Goal: Task Accomplishment & Management: Use online tool/utility

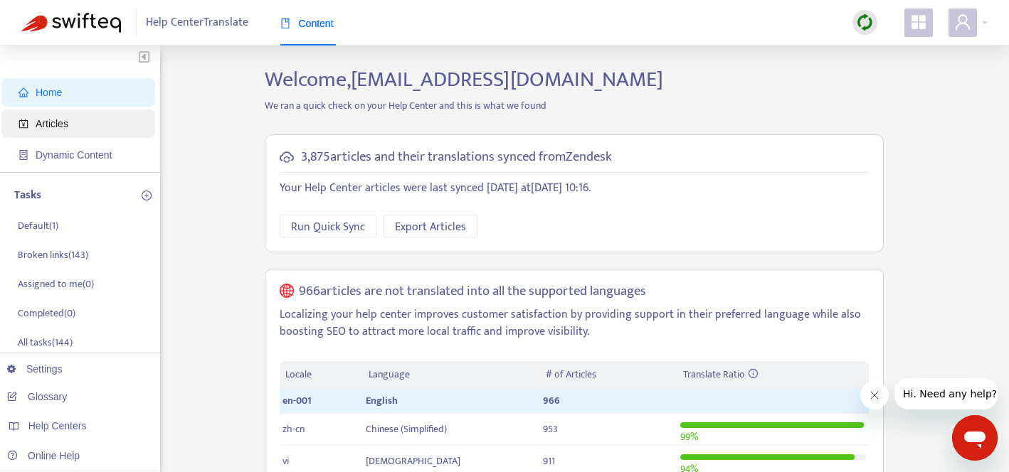
click at [63, 125] on span "Articles" at bounding box center [52, 123] width 33 height 11
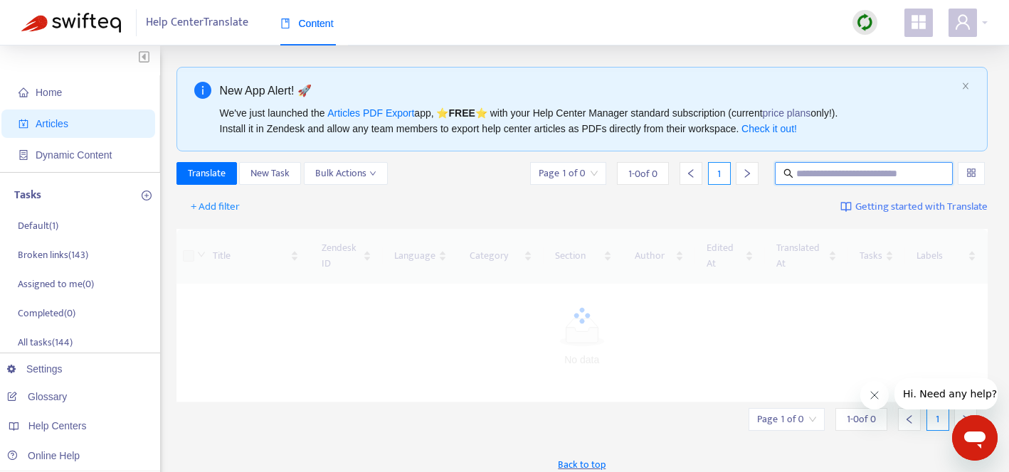
click at [851, 172] on input "text" at bounding box center [864, 174] width 137 height 16
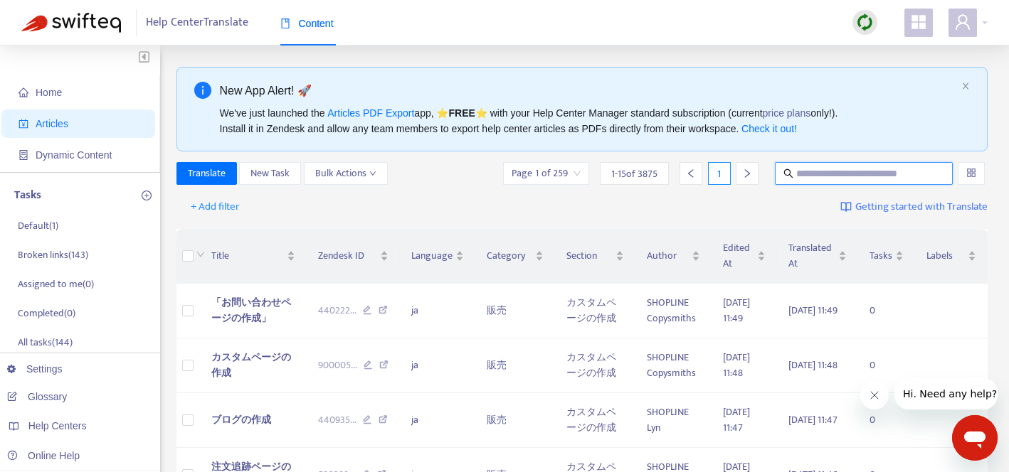
paste input "**********"
type input "**********"
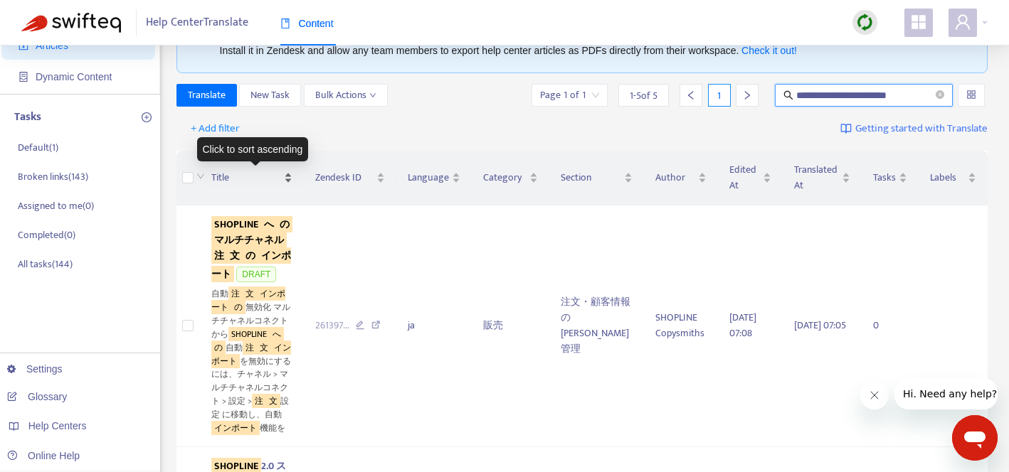
scroll to position [26, 0]
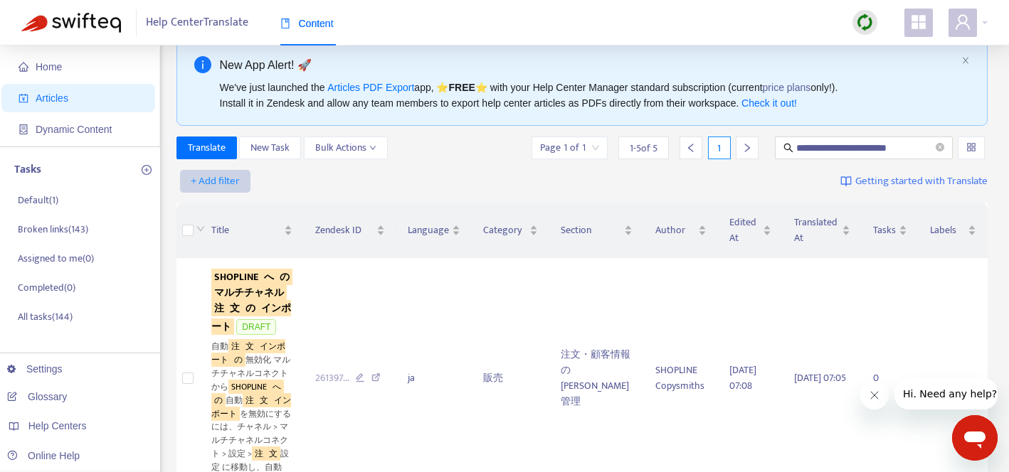
click at [220, 176] on span "+ Add filter" at bounding box center [215, 181] width 49 height 17
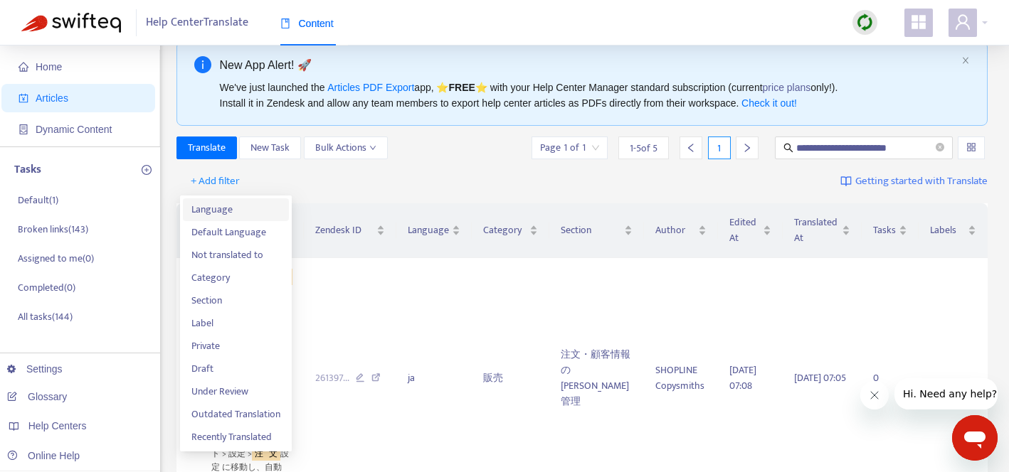
click at [226, 211] on span "Language" at bounding box center [235, 210] width 89 height 16
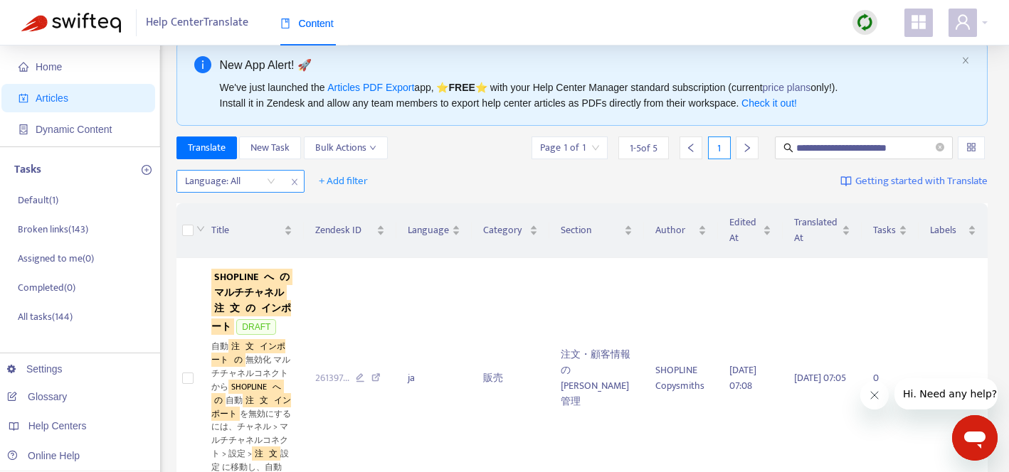
click at [248, 179] on div at bounding box center [223, 181] width 86 height 17
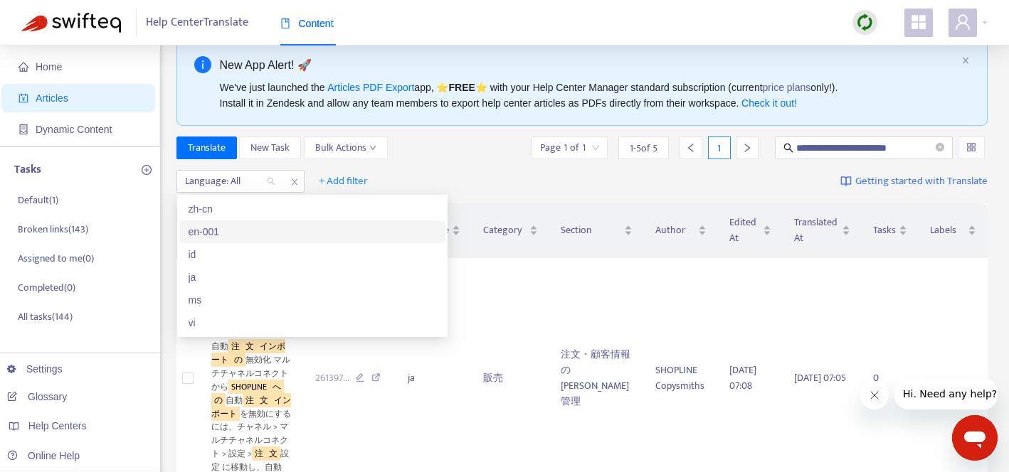
click at [230, 226] on div "en-001" at bounding box center [313, 232] width 248 height 16
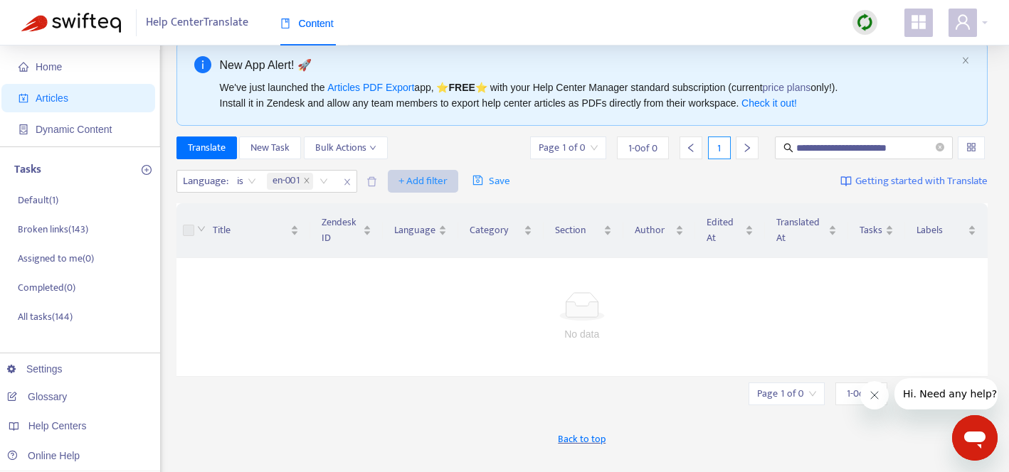
click at [425, 184] on span "+ Add filter" at bounding box center [422, 181] width 49 height 17
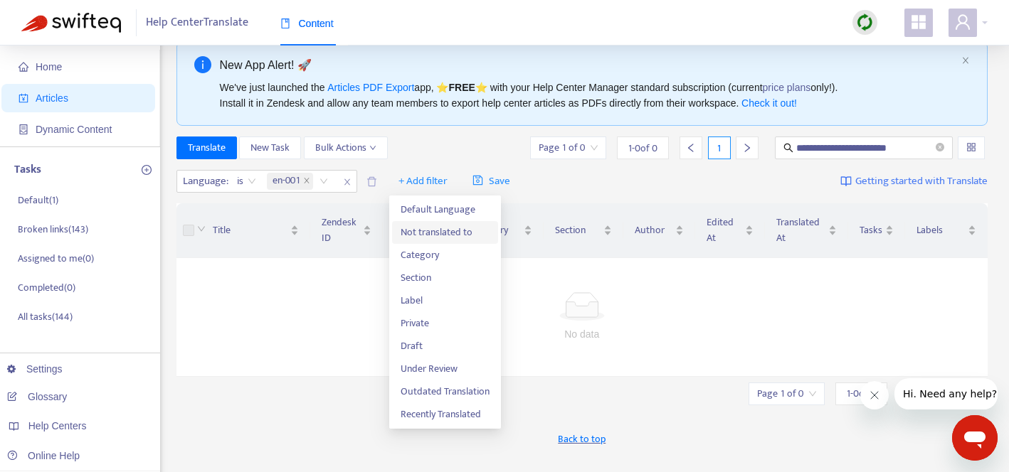
click at [435, 228] on span "Not translated to" at bounding box center [445, 233] width 89 height 16
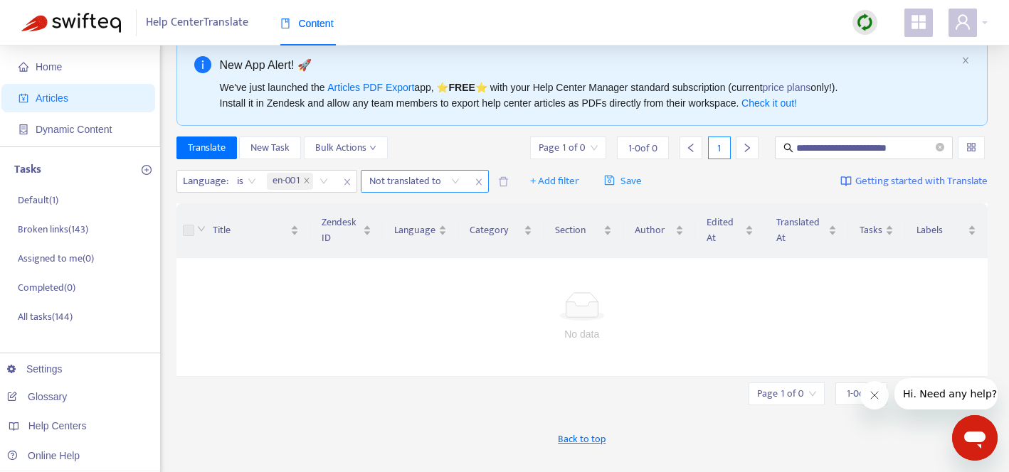
click at [449, 185] on div at bounding box center [407, 181] width 86 height 17
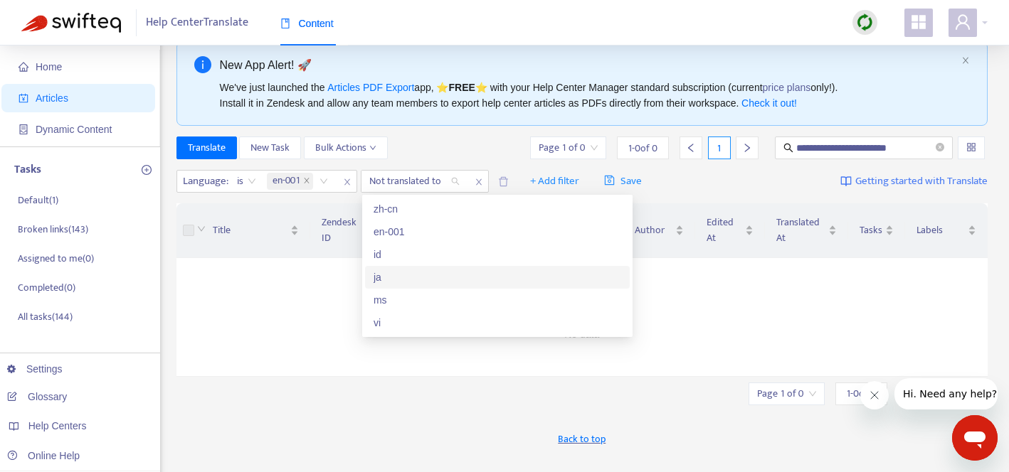
click at [423, 279] on div "ja" at bounding box center [498, 278] width 248 height 16
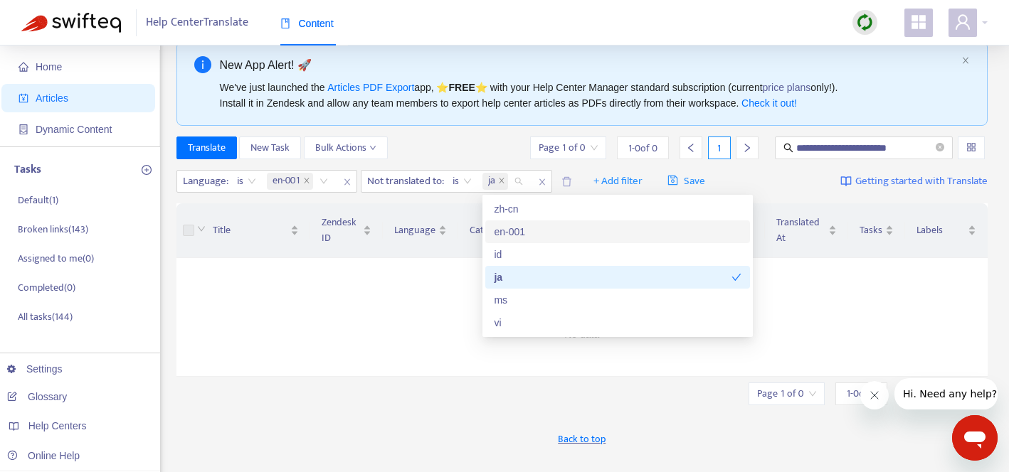
click at [474, 148] on div "**********" at bounding box center [582, 148] width 812 height 23
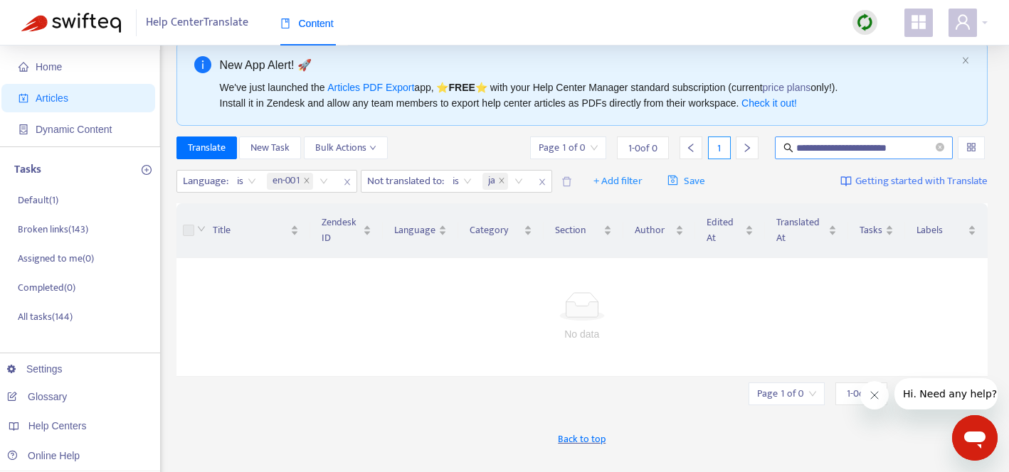
click at [879, 147] on input "**********" at bounding box center [864, 148] width 137 height 16
click at [544, 183] on icon "close" at bounding box center [542, 182] width 9 height 9
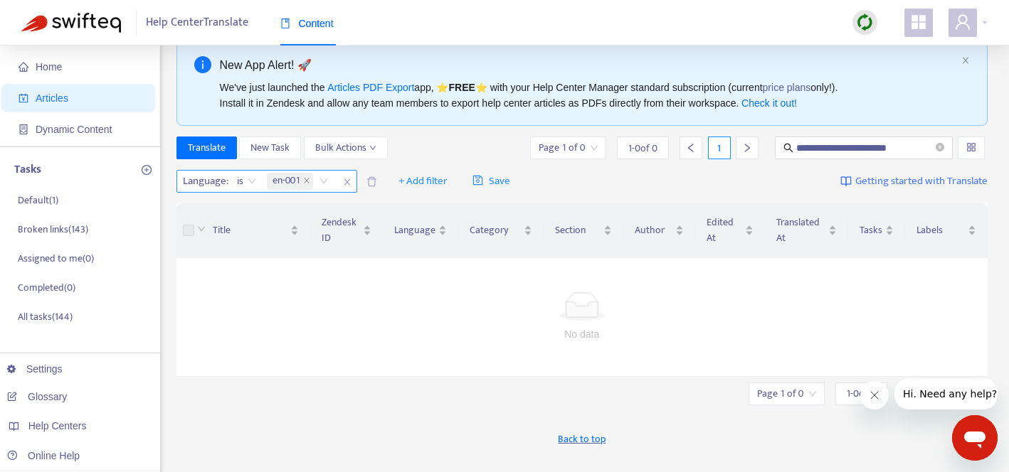
click at [350, 181] on icon "close" at bounding box center [347, 182] width 9 height 9
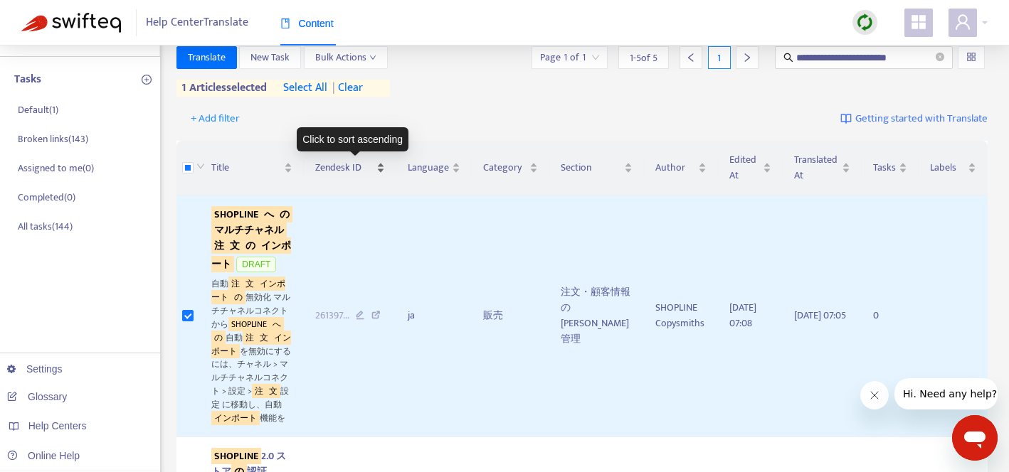
scroll to position [68, 0]
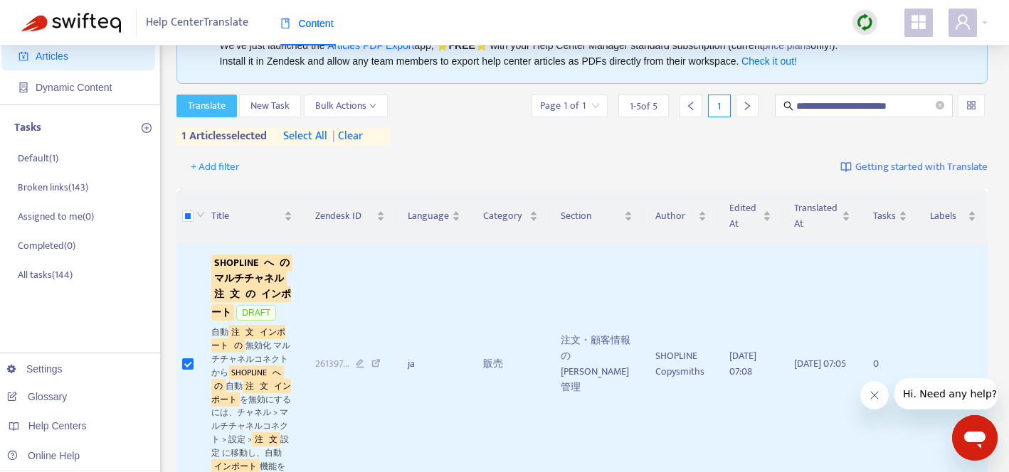
click at [210, 107] on span "Translate" at bounding box center [207, 106] width 38 height 16
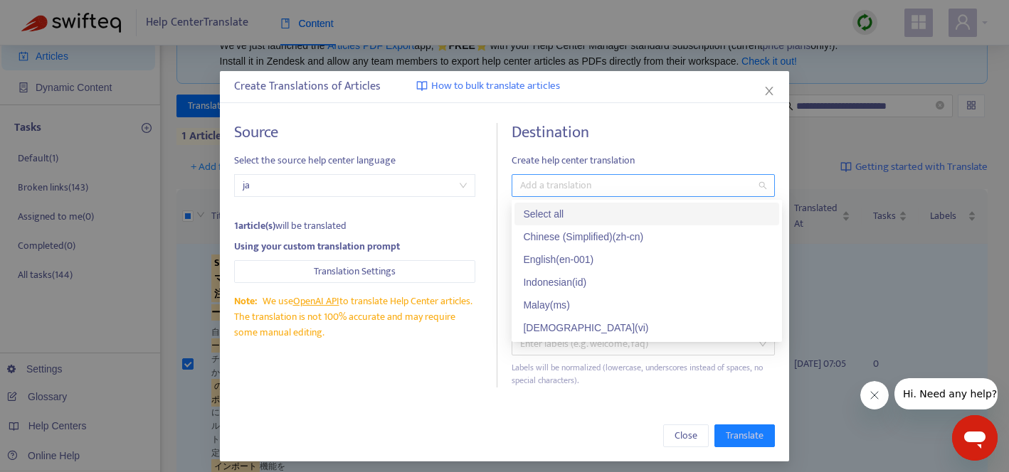
click at [568, 186] on div at bounding box center [636, 185] width 242 height 17
click at [381, 181] on span "ja" at bounding box center [355, 185] width 224 height 21
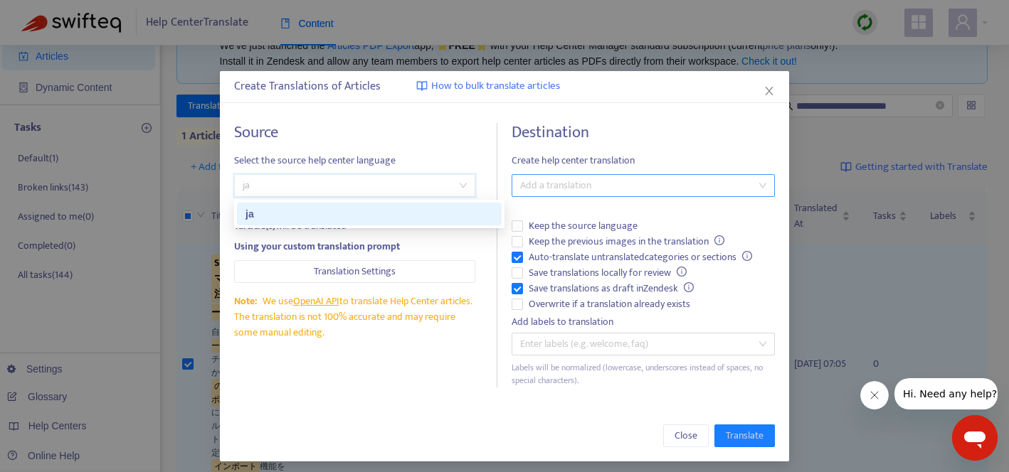
click at [606, 191] on div at bounding box center [636, 185] width 242 height 17
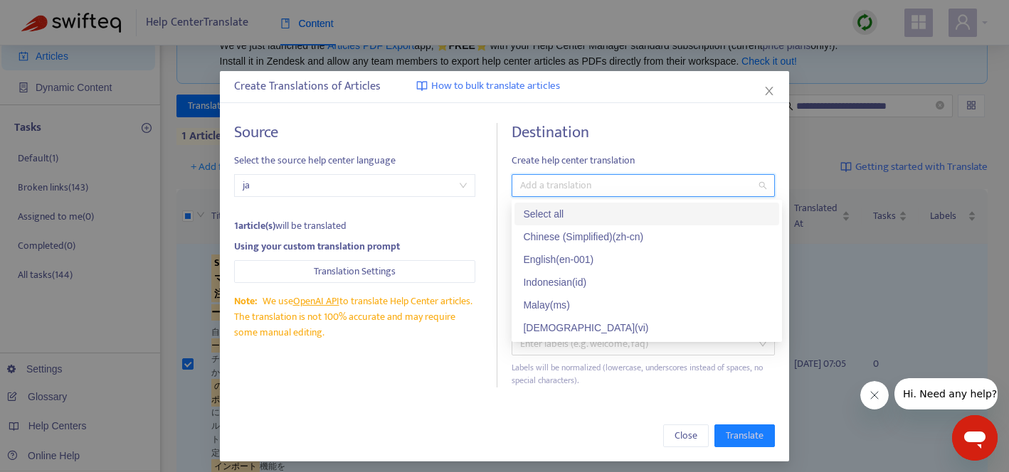
click at [667, 156] on span "Create help center translation" at bounding box center [643, 161] width 263 height 16
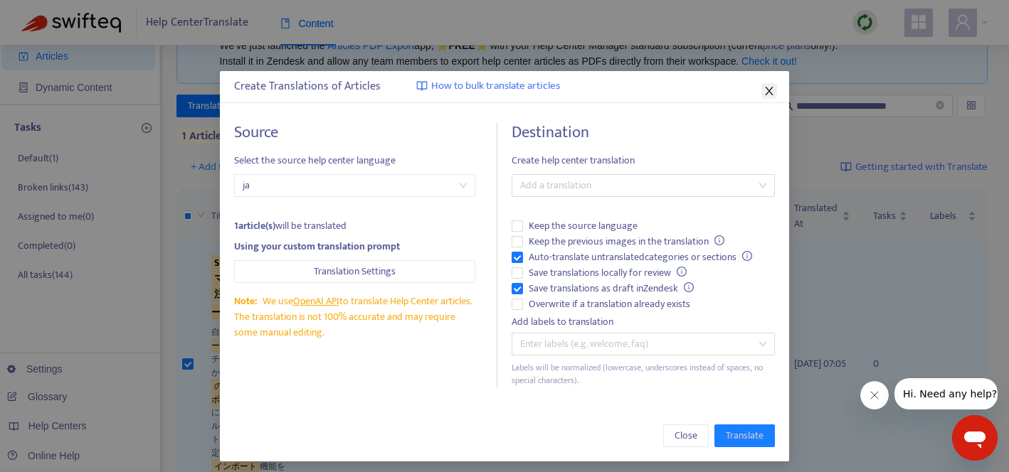
click at [772, 91] on icon "close" at bounding box center [768, 90] width 11 height 11
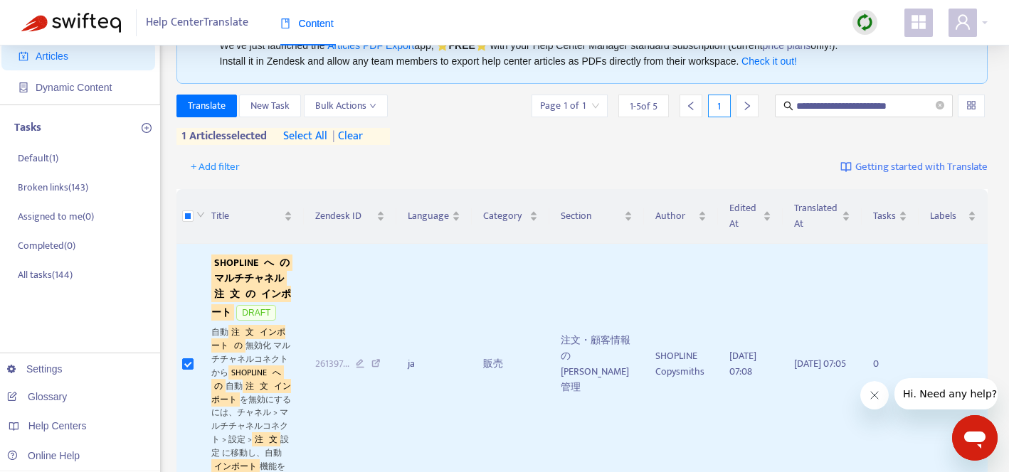
click at [361, 137] on span "| clear" at bounding box center [345, 136] width 36 height 17
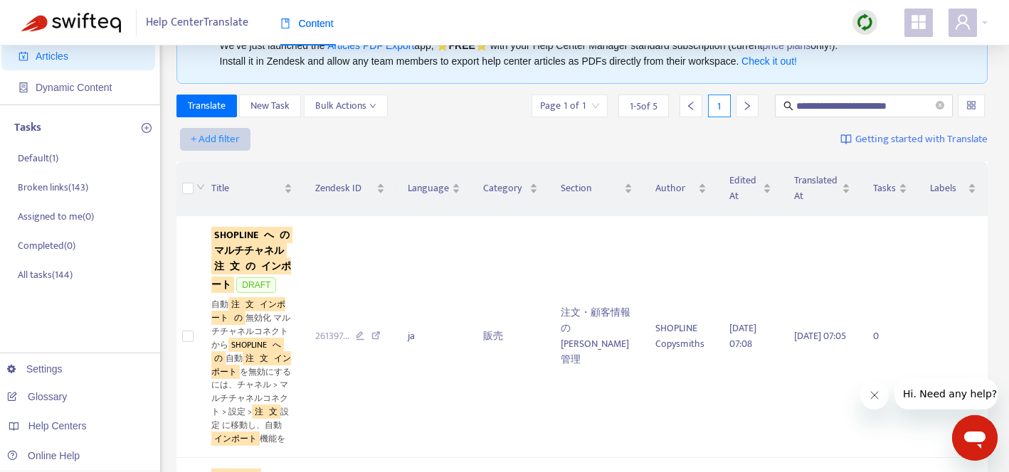
click at [223, 140] on span "+ Add filter" at bounding box center [215, 139] width 49 height 17
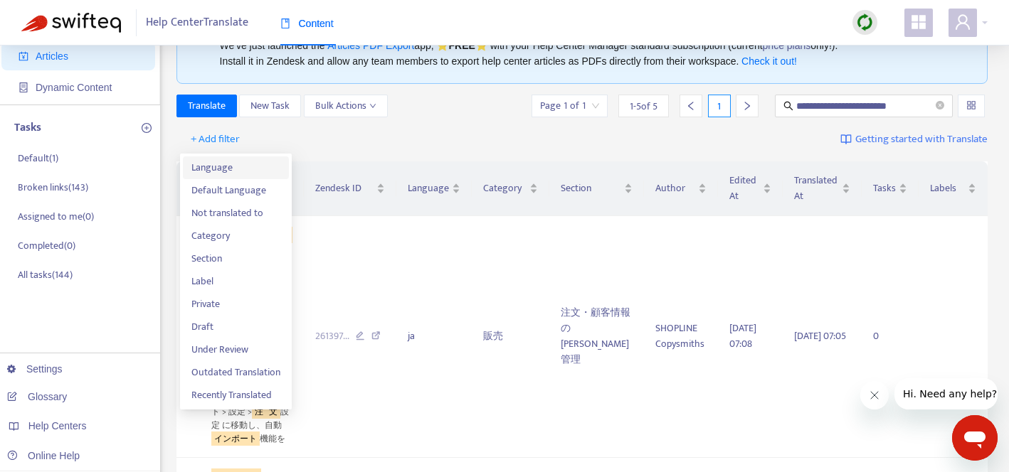
click at [211, 171] on span "Language" at bounding box center [235, 168] width 89 height 16
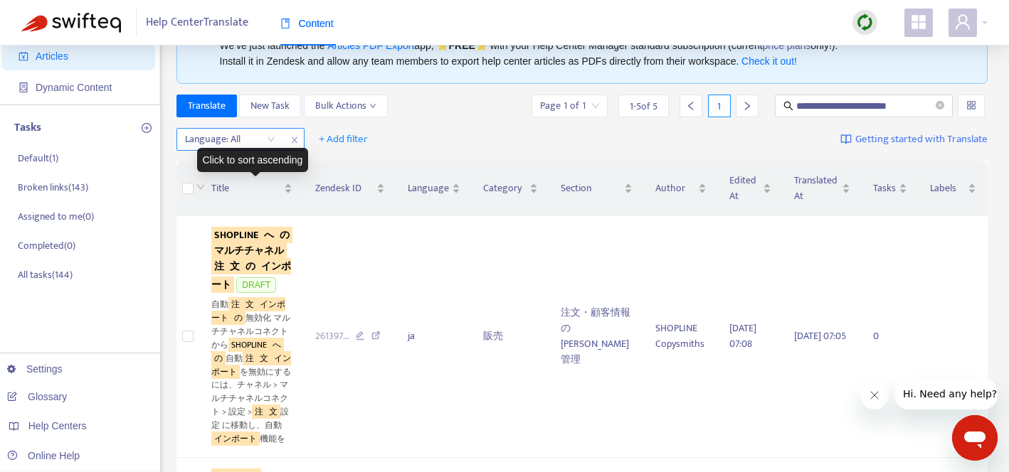
click at [243, 140] on div at bounding box center [223, 139] width 86 height 17
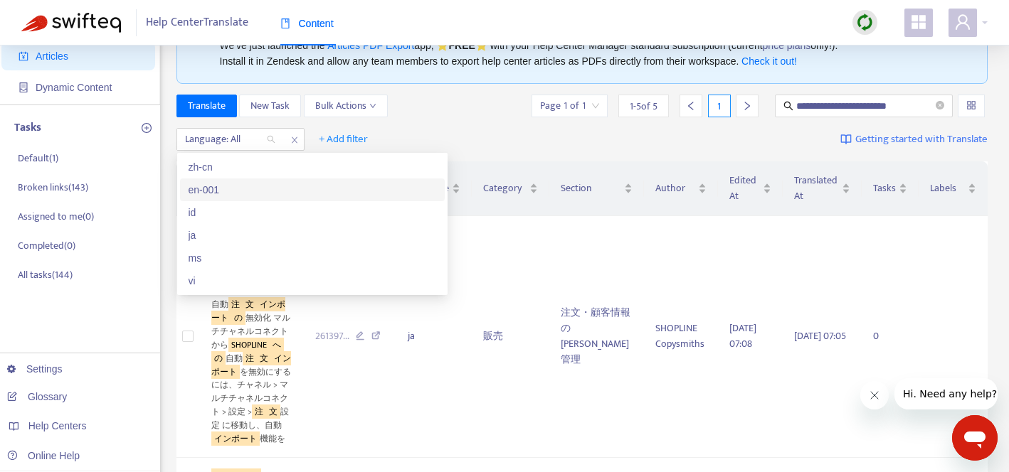
click at [245, 182] on div "en-001" at bounding box center [313, 190] width 248 height 16
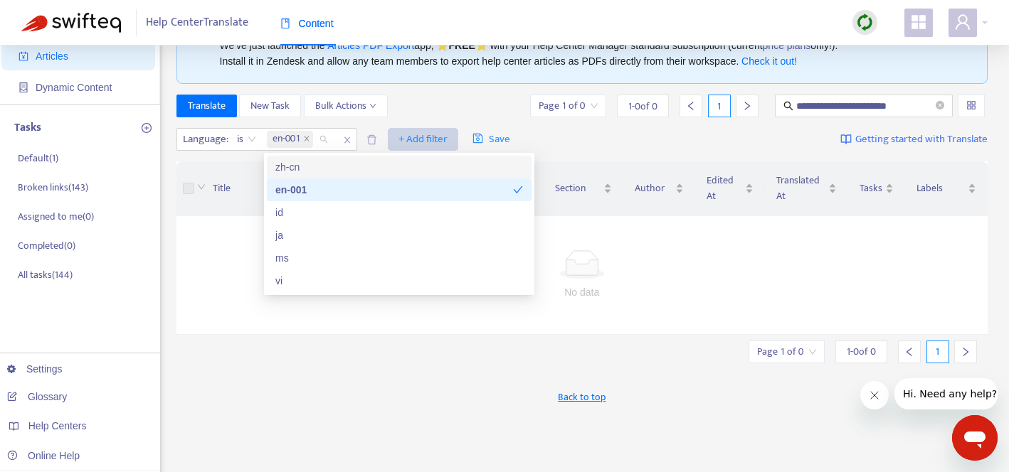
click at [414, 139] on span "+ Add filter" at bounding box center [422, 139] width 49 height 17
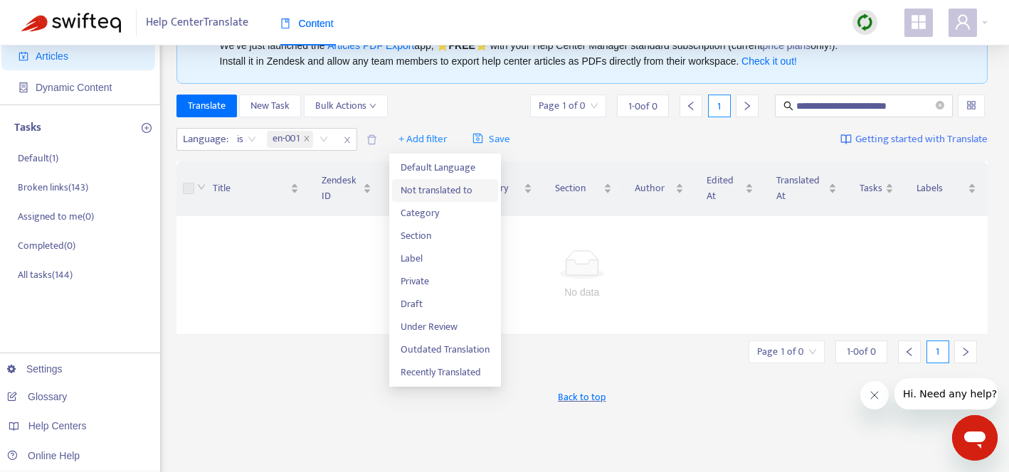
click at [424, 191] on span "Not translated to" at bounding box center [445, 191] width 89 height 16
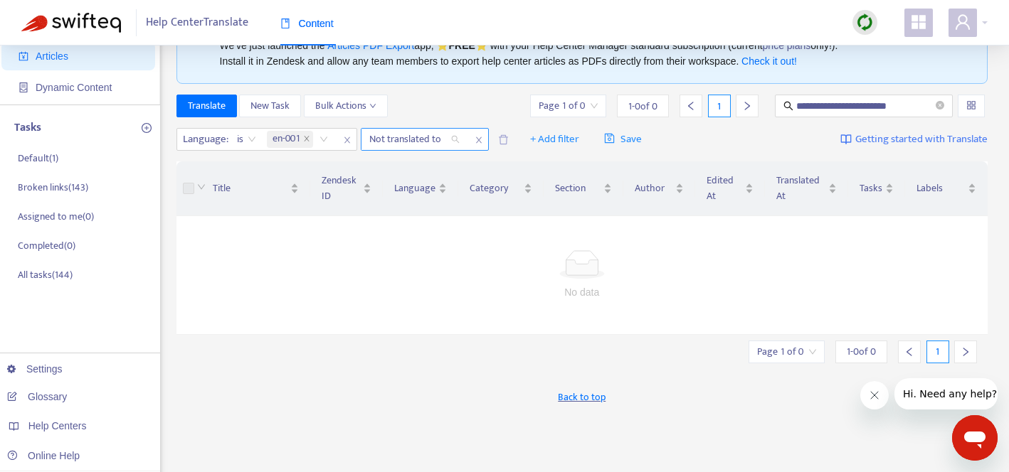
click at [458, 141] on div "Not translated to" at bounding box center [414, 139] width 106 height 21
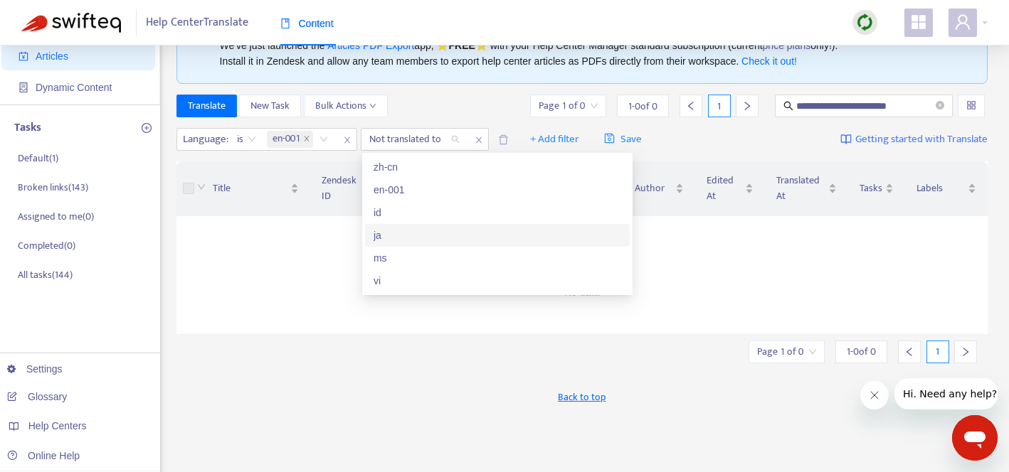
click at [417, 240] on div "ja" at bounding box center [498, 236] width 248 height 16
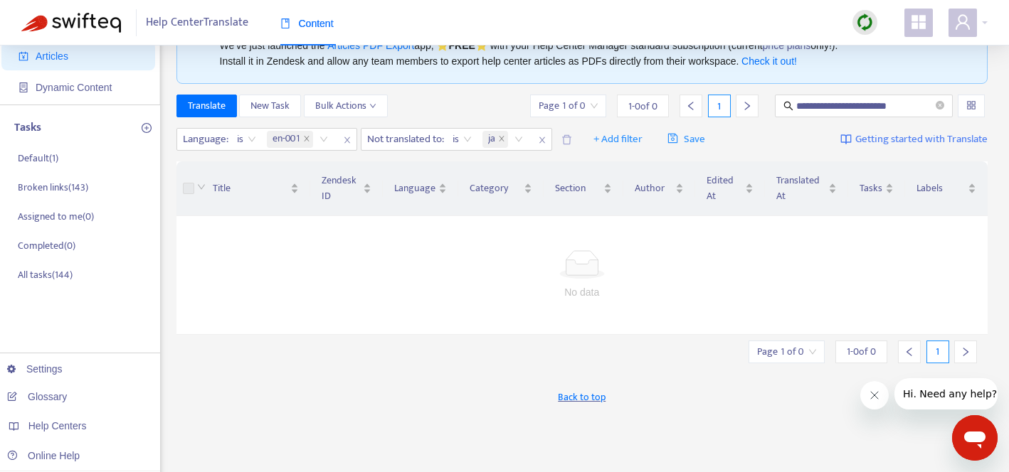
click at [494, 110] on div "**********" at bounding box center [582, 106] width 812 height 23
click at [546, 139] on icon "close" at bounding box center [542, 140] width 9 height 9
click at [847, 106] on input "**********" at bounding box center [864, 106] width 137 height 16
drag, startPoint x: 798, startPoint y: 105, endPoint x: 976, endPoint y: 112, distance: 178.7
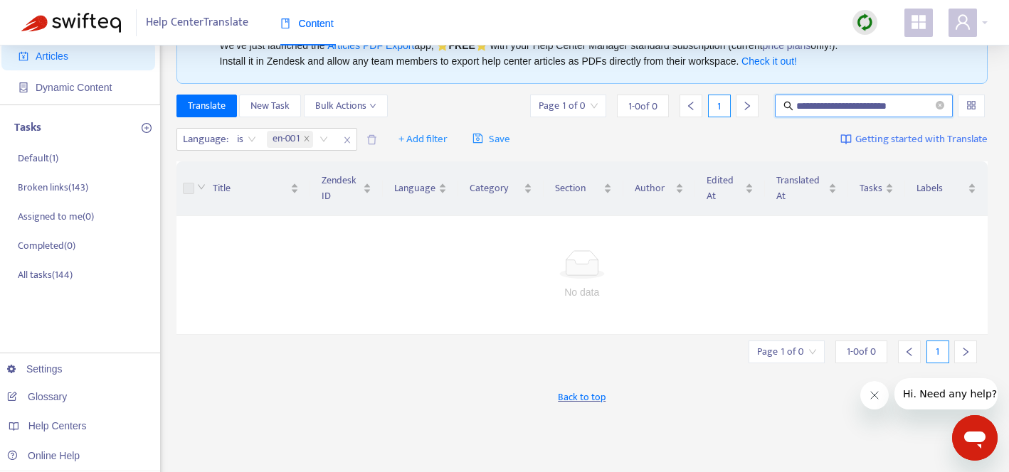
click at [976, 112] on div "**********" at bounding box center [758, 106] width 460 height 23
paste input "**********"
type input "**********"
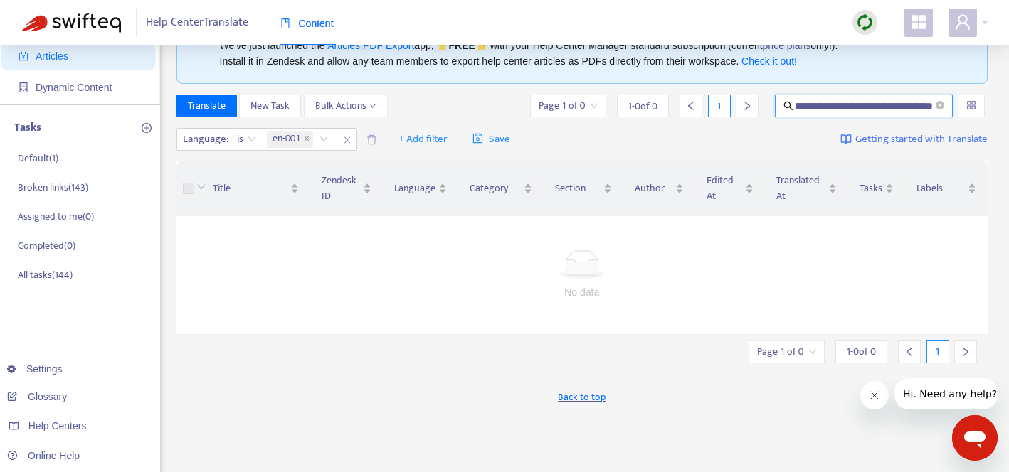
click at [786, 107] on icon "search" at bounding box center [788, 106] width 9 height 9
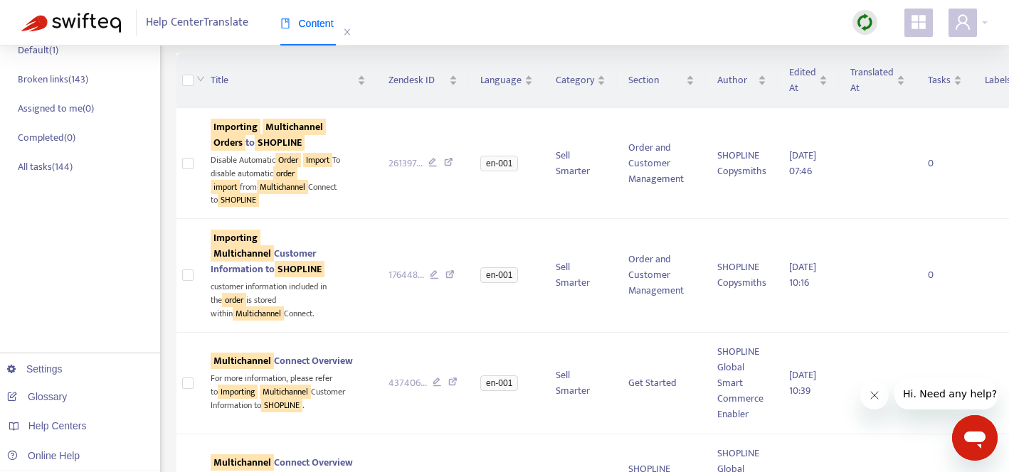
scroll to position [0, 0]
click at [444, 171] on icon at bounding box center [448, 164] width 9 height 13
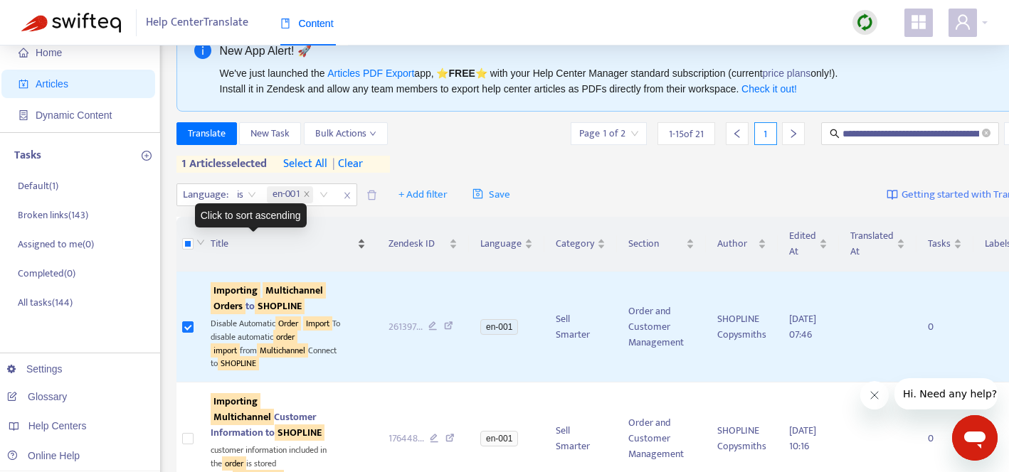
scroll to position [33, 0]
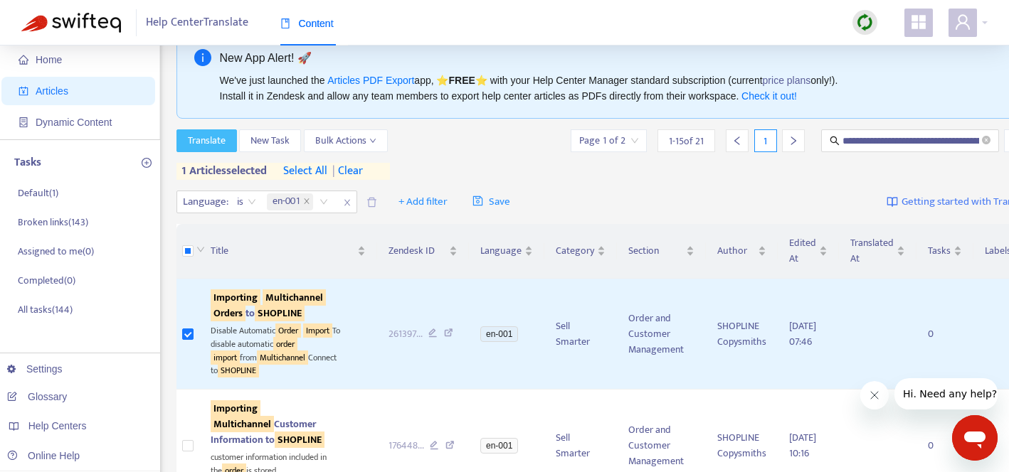
click at [209, 139] on span "Translate" at bounding box center [207, 141] width 38 height 16
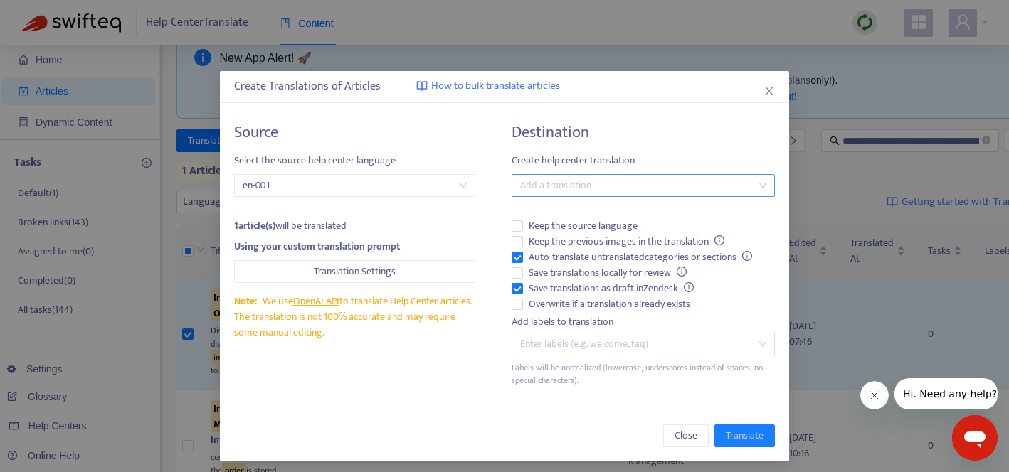
click at [555, 189] on div at bounding box center [636, 185] width 242 height 17
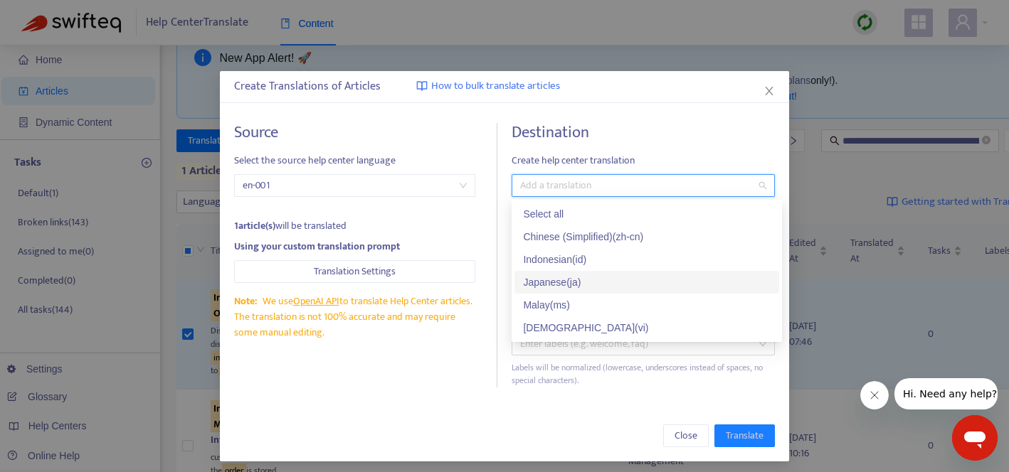
click at [535, 282] on div "Japanese ( ja )" at bounding box center [647, 283] width 248 height 16
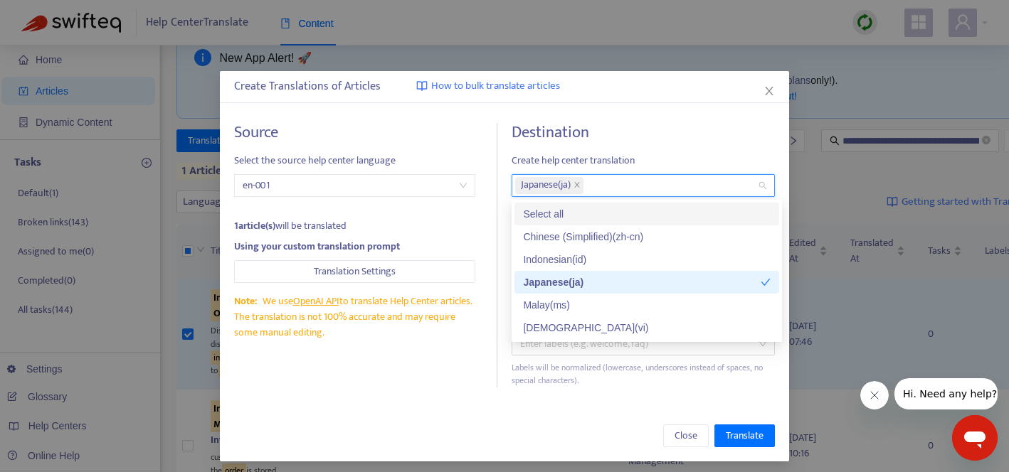
click at [624, 153] on span "Create help center translation" at bounding box center [643, 161] width 263 height 16
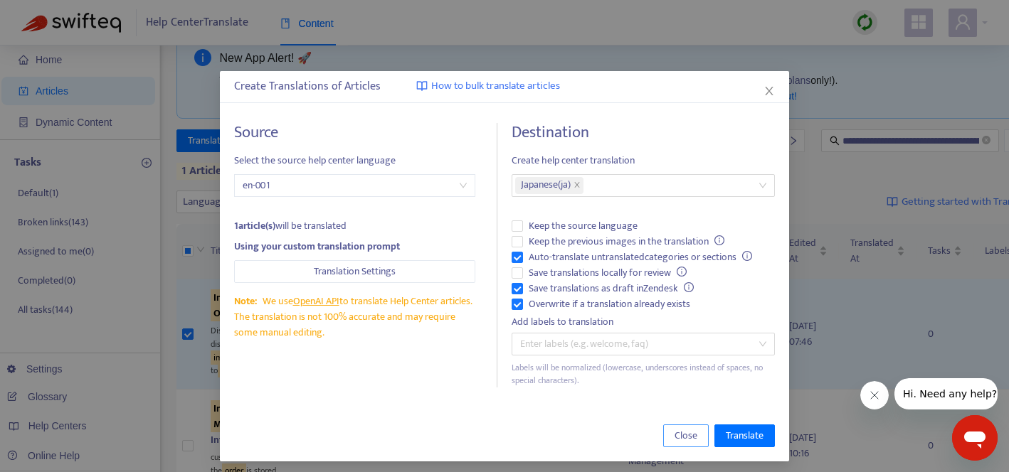
click at [678, 434] on span "Close" at bounding box center [685, 436] width 23 height 16
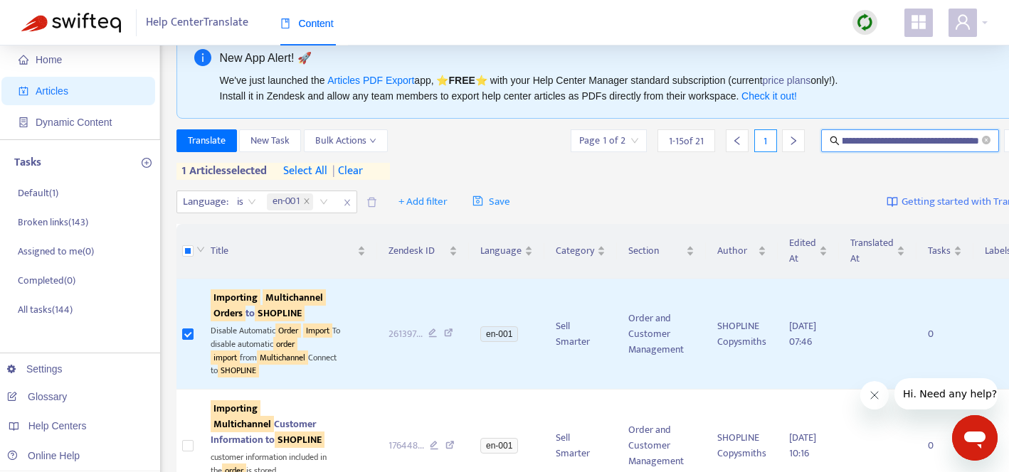
drag, startPoint x: 820, startPoint y: 135, endPoint x: 926, endPoint y: 136, distance: 106.7
click at [926, 136] on input "**********" at bounding box center [910, 141] width 137 height 16
click at [218, 140] on span "Translate" at bounding box center [207, 141] width 38 height 16
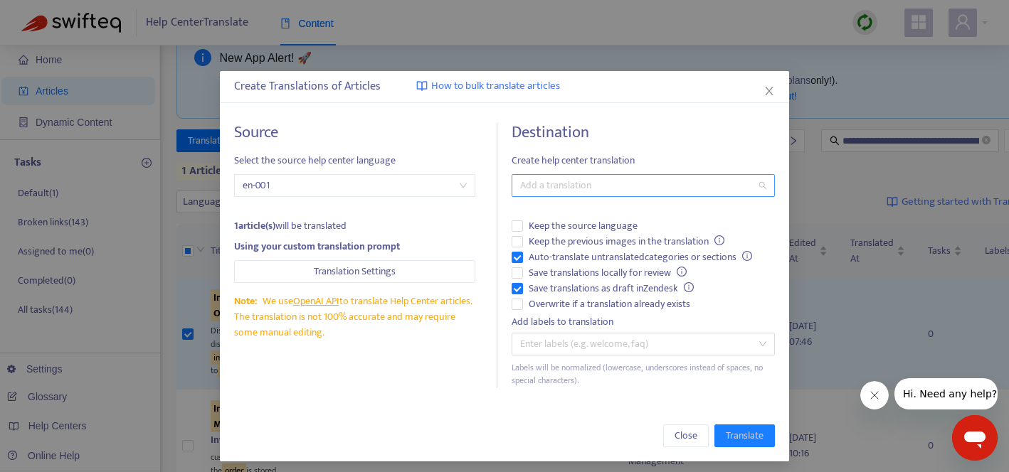
click at [553, 174] on div "Add a translation" at bounding box center [643, 185] width 263 height 23
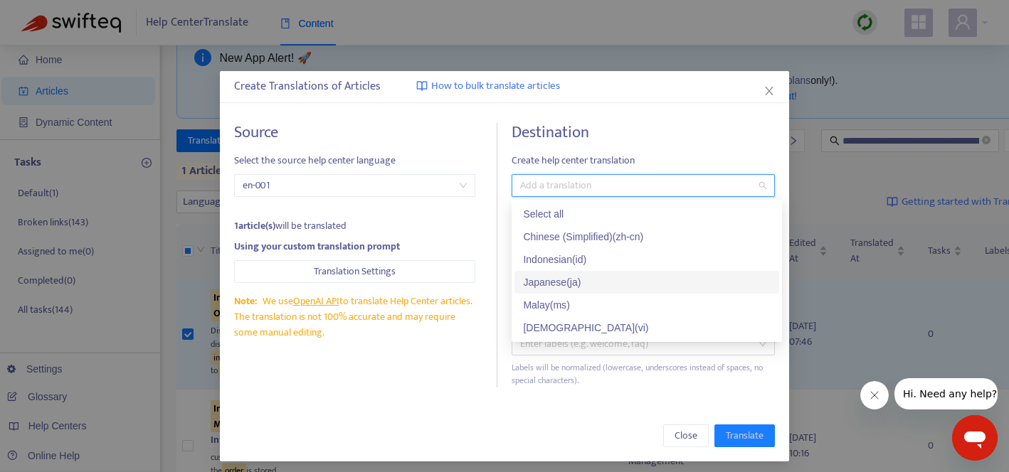
click at [576, 281] on div "Japanese ( ja )" at bounding box center [647, 283] width 248 height 16
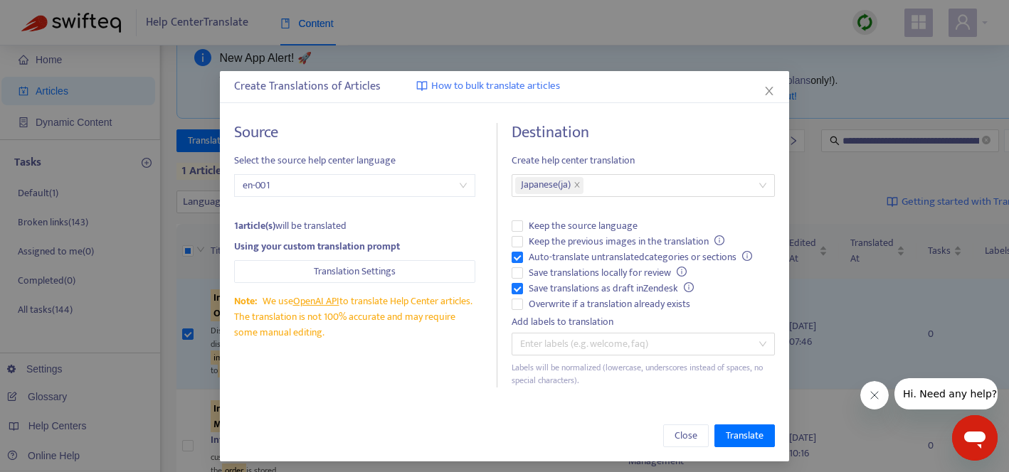
click at [499, 354] on div "Source Select the source help center language en-001 1 article(s) will be trans…" at bounding box center [504, 255] width 541 height 265
click at [748, 437] on span "Translate" at bounding box center [745, 436] width 38 height 16
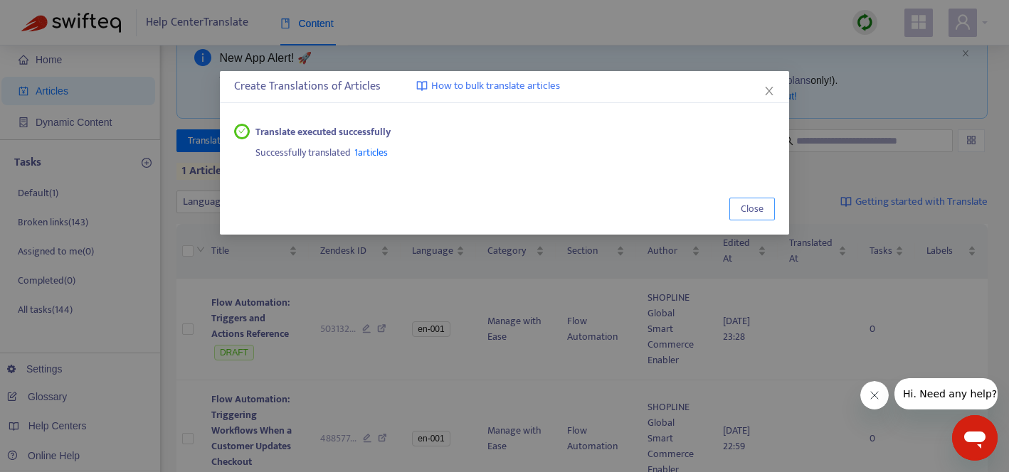
click at [753, 204] on span "Close" at bounding box center [752, 209] width 23 height 16
